Goal: Browse casually

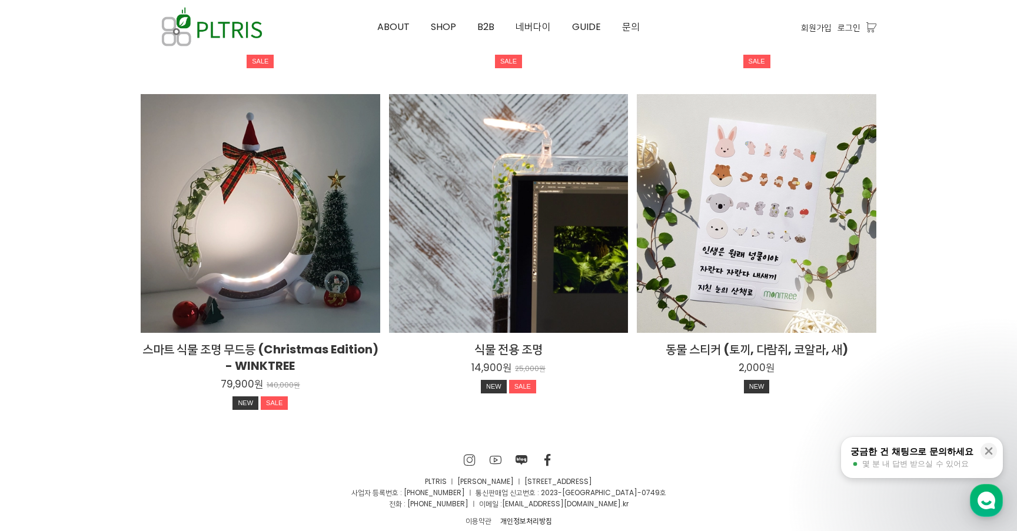
scroll to position [2195, 0]
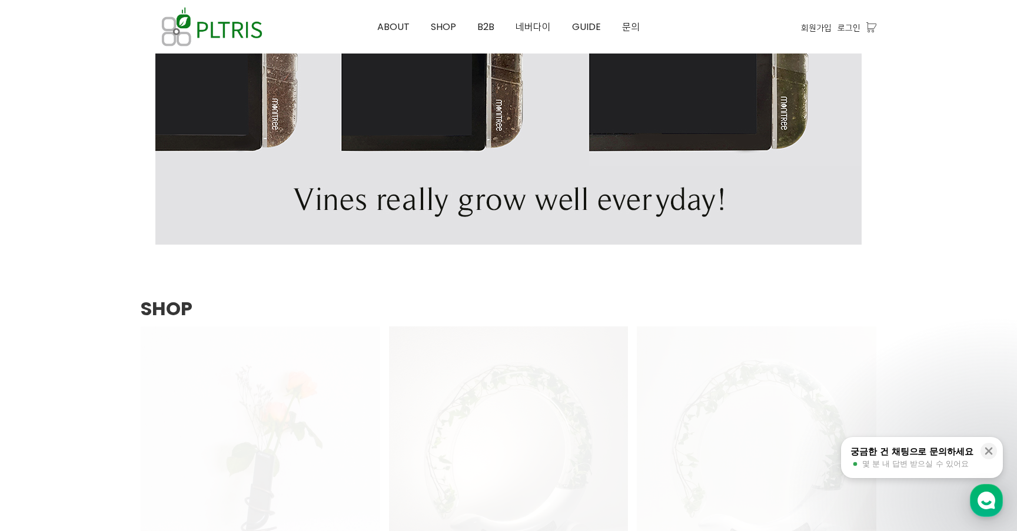
scroll to position [1435, 0]
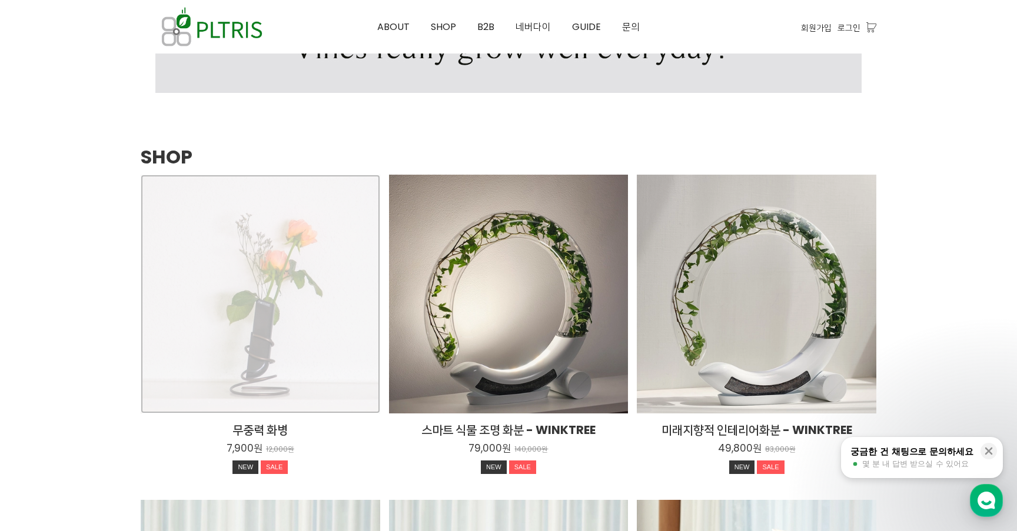
click at [325, 317] on div "무중력 화병 7,900원 12,000원 NEW SALE TIME SALE" at bounding box center [261, 295] width 240 height 240
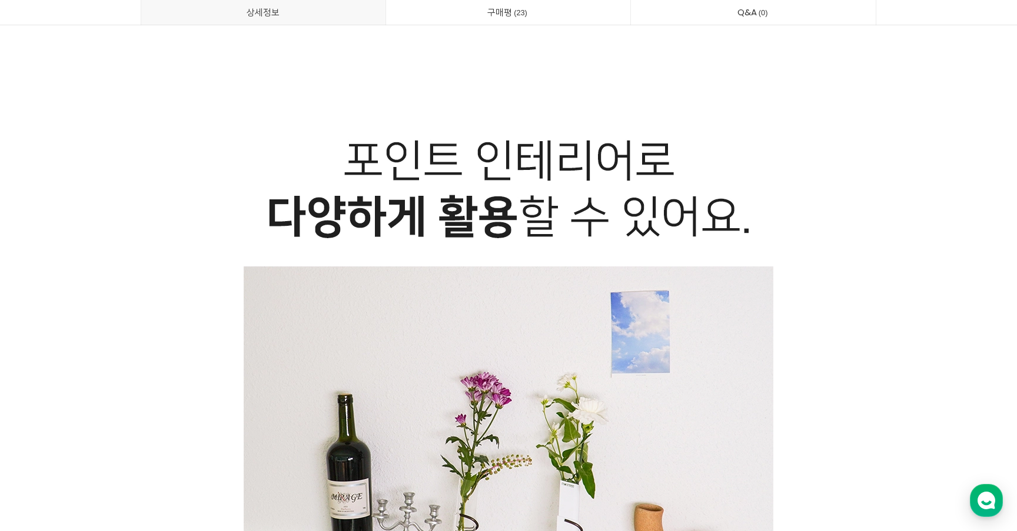
scroll to position [5034, 0]
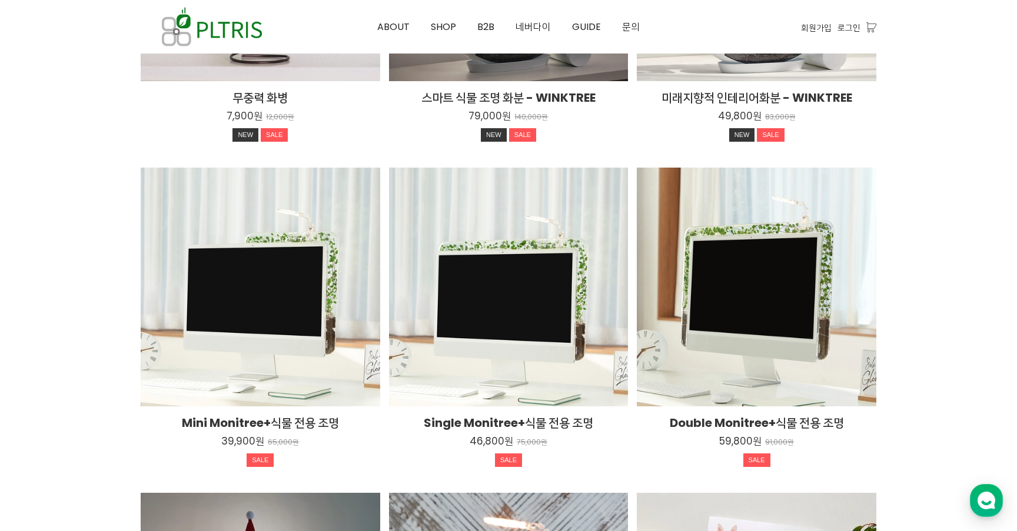
scroll to position [1502, 0]
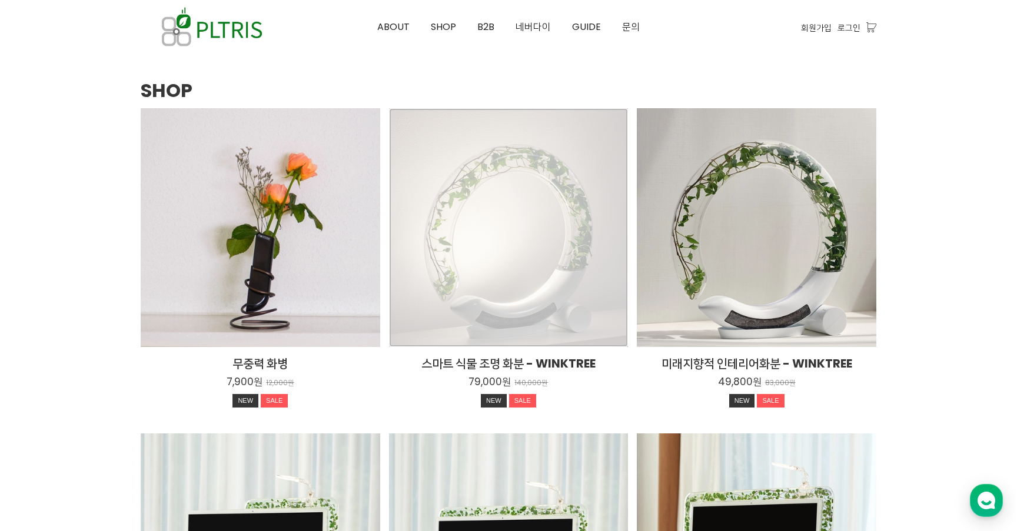
click at [551, 255] on div "스마트 식물 조명 화분 - WINKTREE 79,000원 140,000원 NEW SALE TIME SALE" at bounding box center [509, 228] width 240 height 240
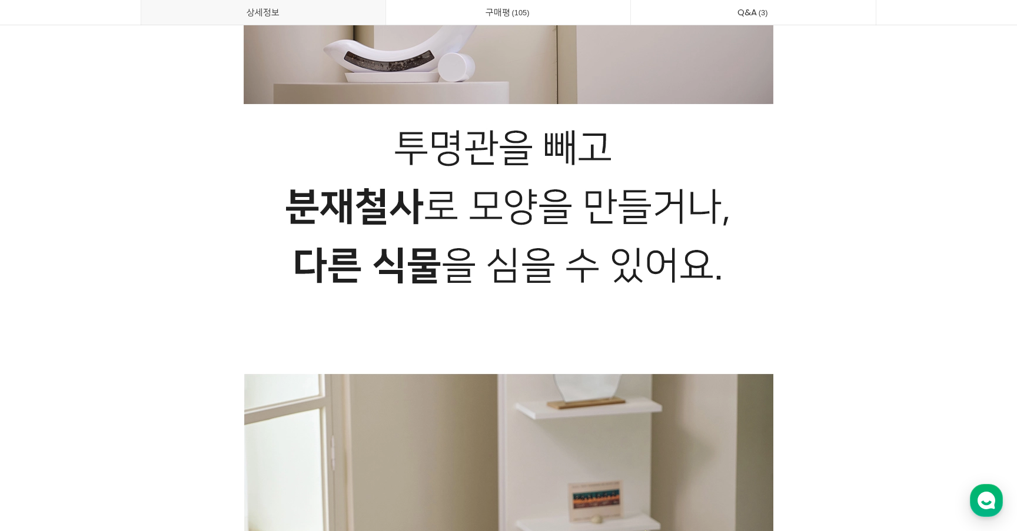
scroll to position [8617, 0]
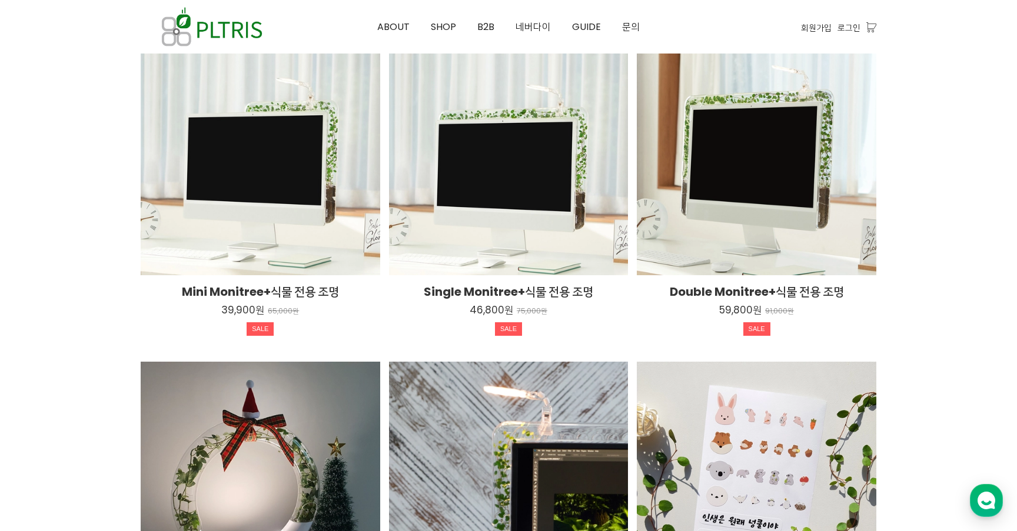
scroll to position [2195, 0]
